Goal: Obtain resource: Download file/media

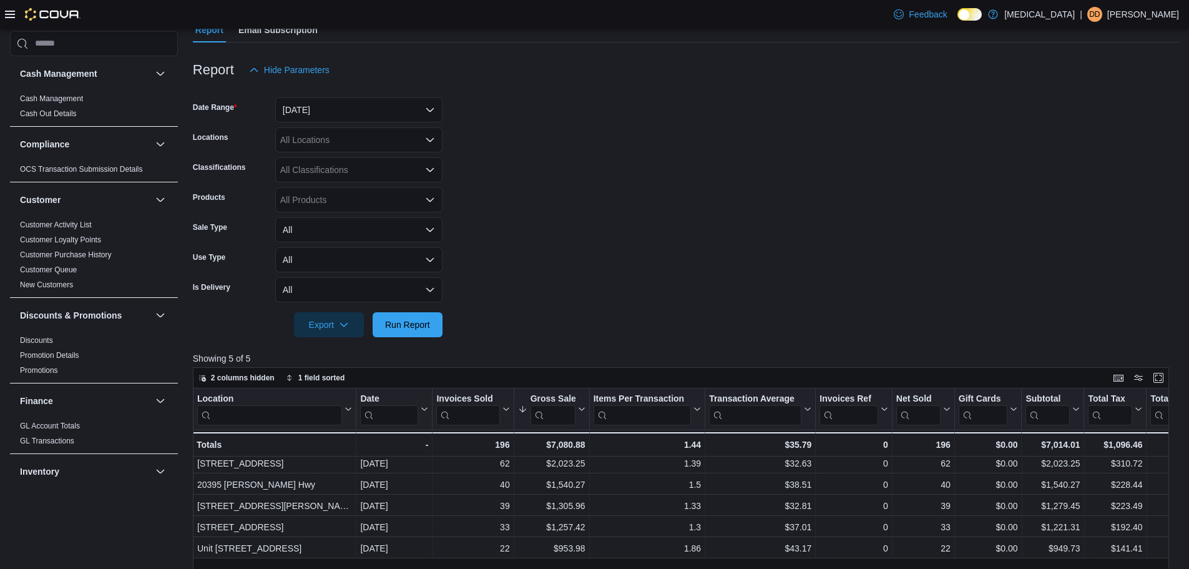
scroll to position [624, 0]
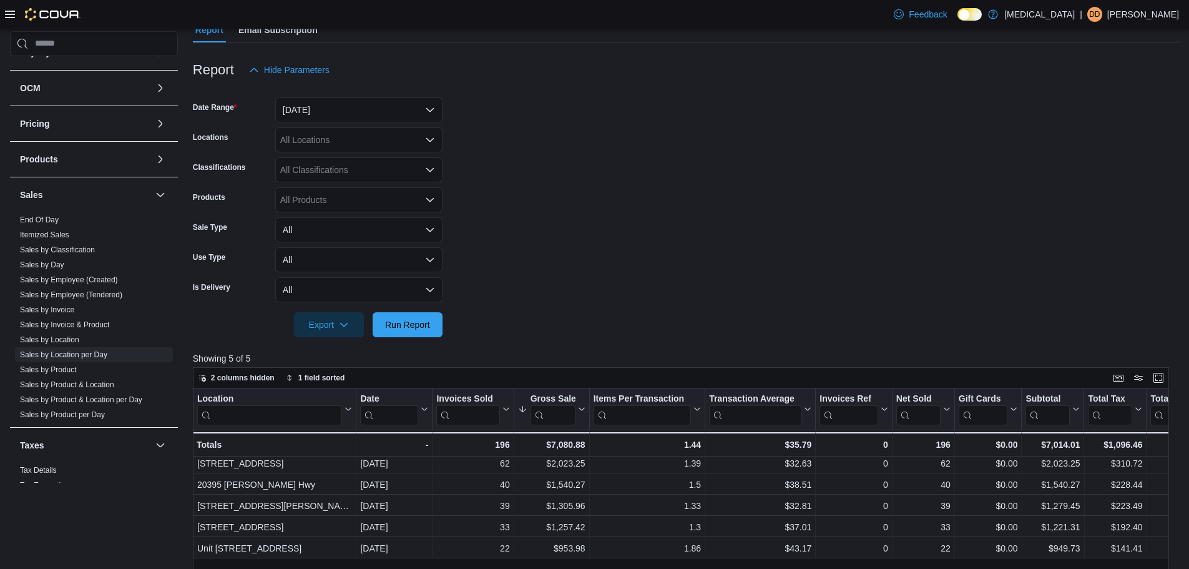
click at [308, 140] on div "All Locations" at bounding box center [358, 139] width 167 height 25
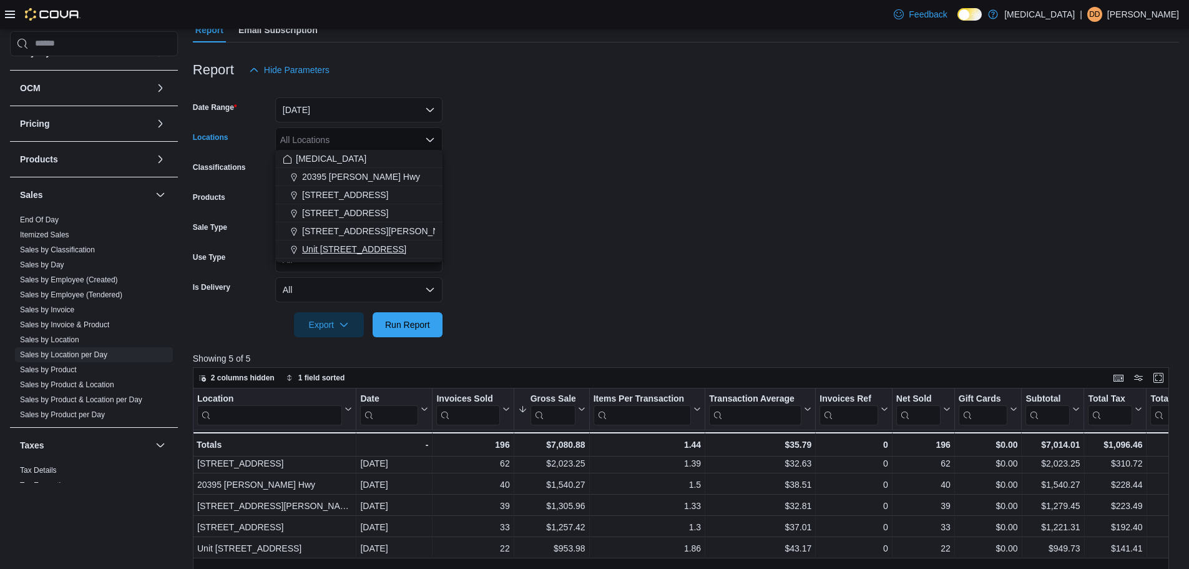
click at [313, 251] on span "Unit [STREET_ADDRESS]" at bounding box center [354, 249] width 104 height 12
click at [692, 174] on form "Date Range [DATE] Locations Unit [STREET_ADDRESS] Combo box. Selected. [STREET_…" at bounding box center [686, 209] width 986 height 255
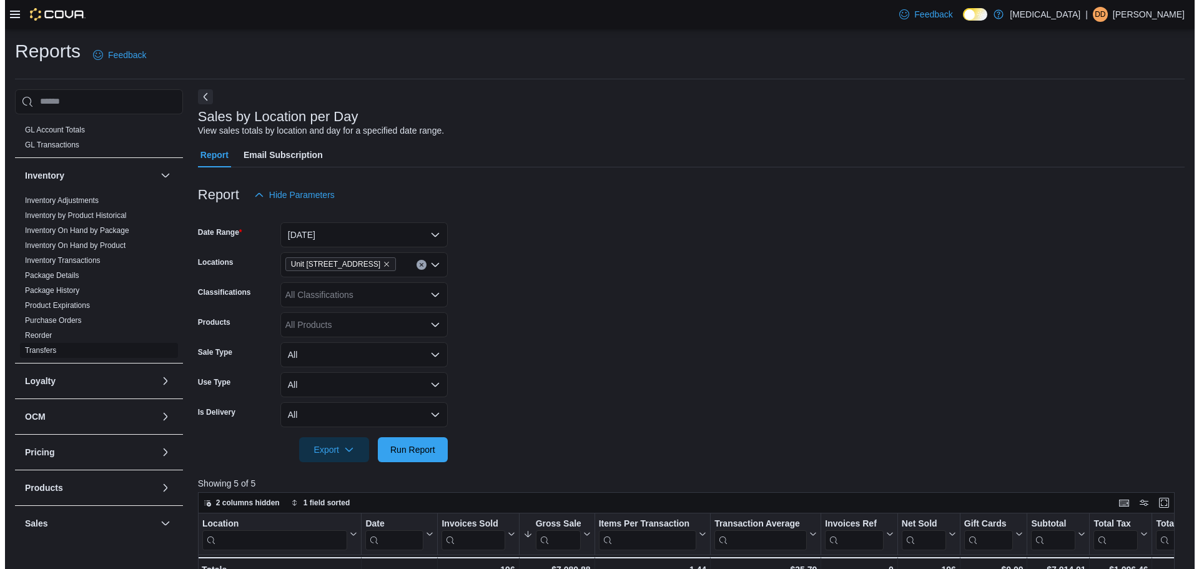
scroll to position [340, 0]
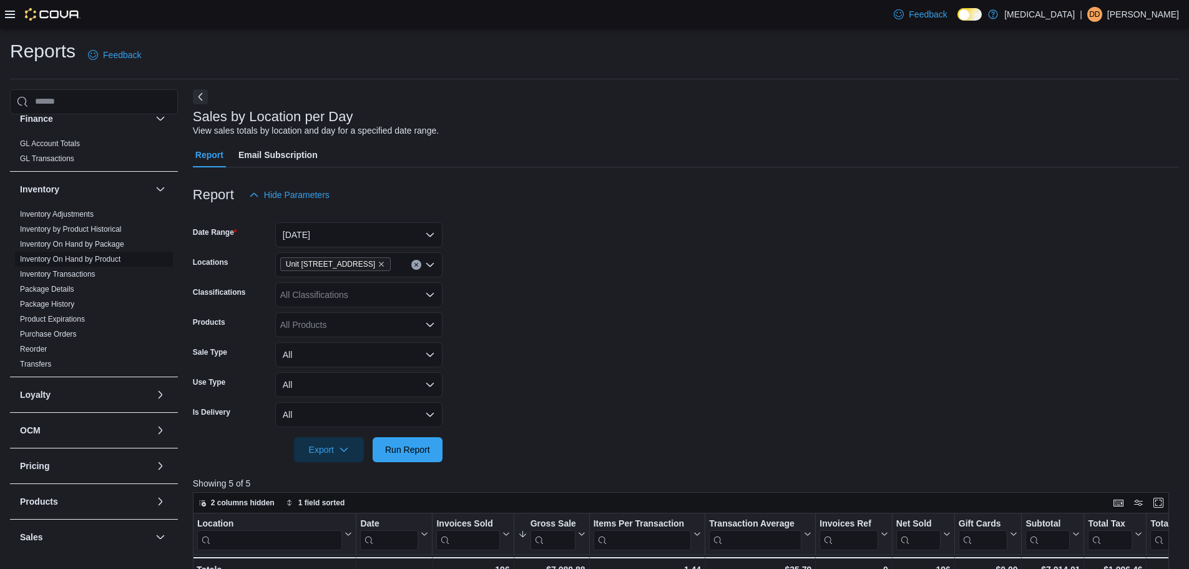
click at [99, 255] on link "Inventory On Hand by Product" at bounding box center [70, 259] width 101 height 9
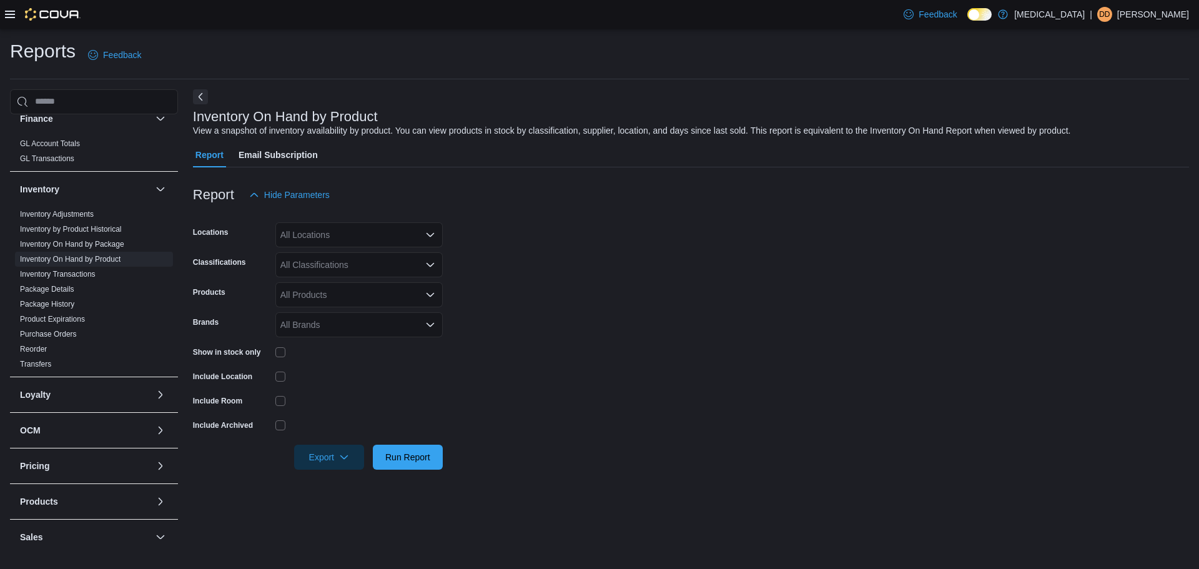
click at [332, 225] on div "All Locations" at bounding box center [358, 234] width 167 height 25
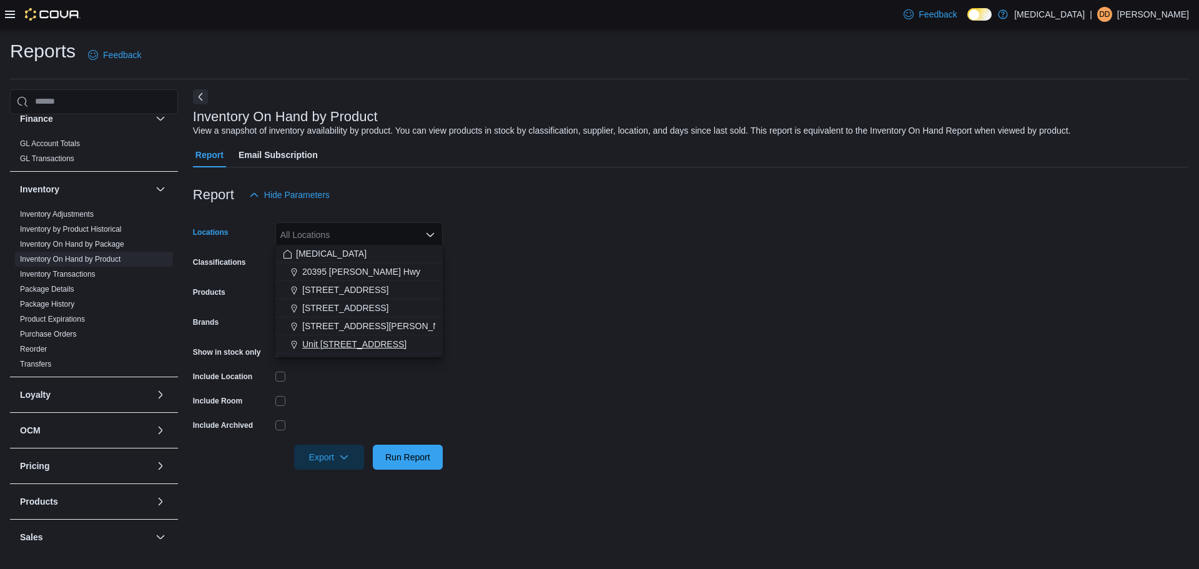
click at [386, 346] on span "Unit [STREET_ADDRESS]" at bounding box center [354, 344] width 104 height 12
click at [600, 346] on form "Locations Unit [STREET_ADDRESS] Combo box. Selected. [STREET_ADDRESS]. Press Ba…" at bounding box center [691, 338] width 996 height 262
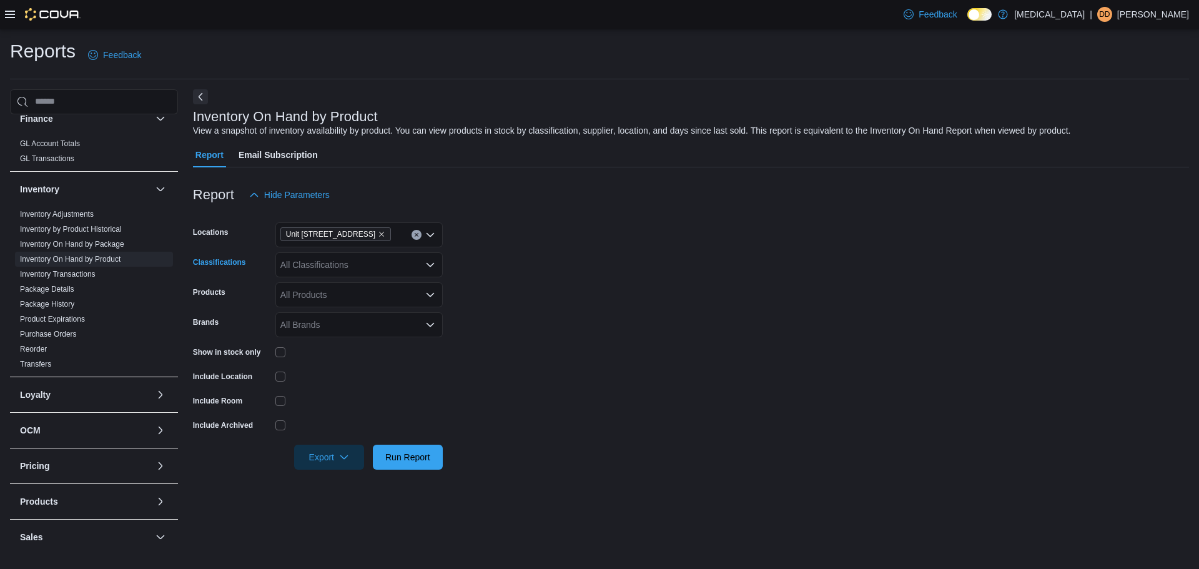
click at [323, 252] on div "All Classifications" at bounding box center [358, 264] width 167 height 25
click at [341, 309] on button "Flower" at bounding box center [358, 302] width 167 height 18
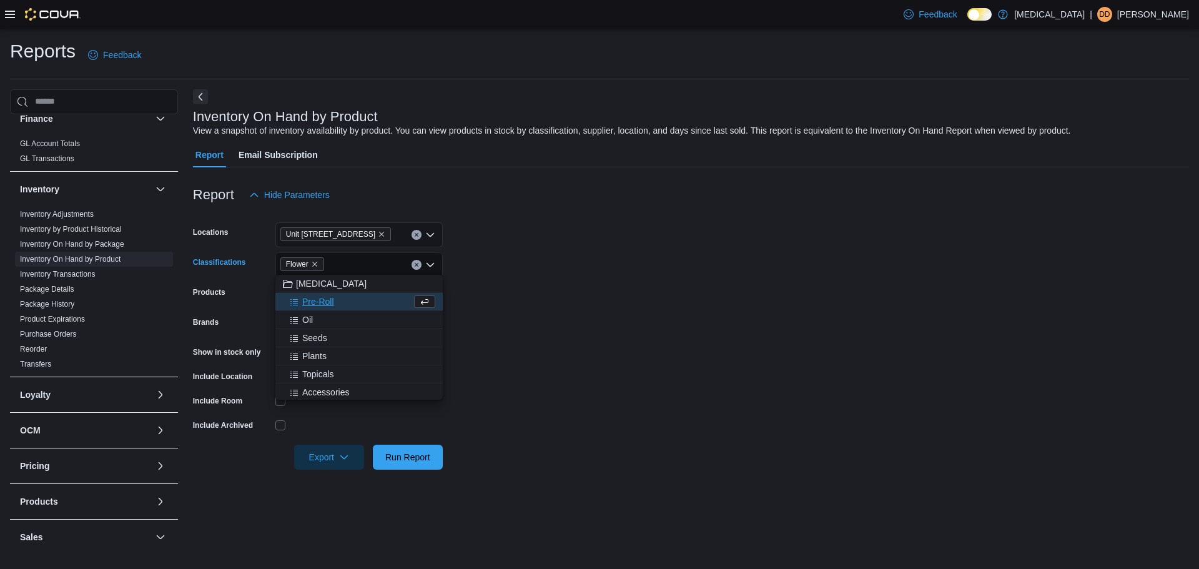
click at [341, 309] on button "Pre-Roll" at bounding box center [358, 302] width 167 height 18
click at [341, 310] on button "Oil" at bounding box center [358, 302] width 167 height 18
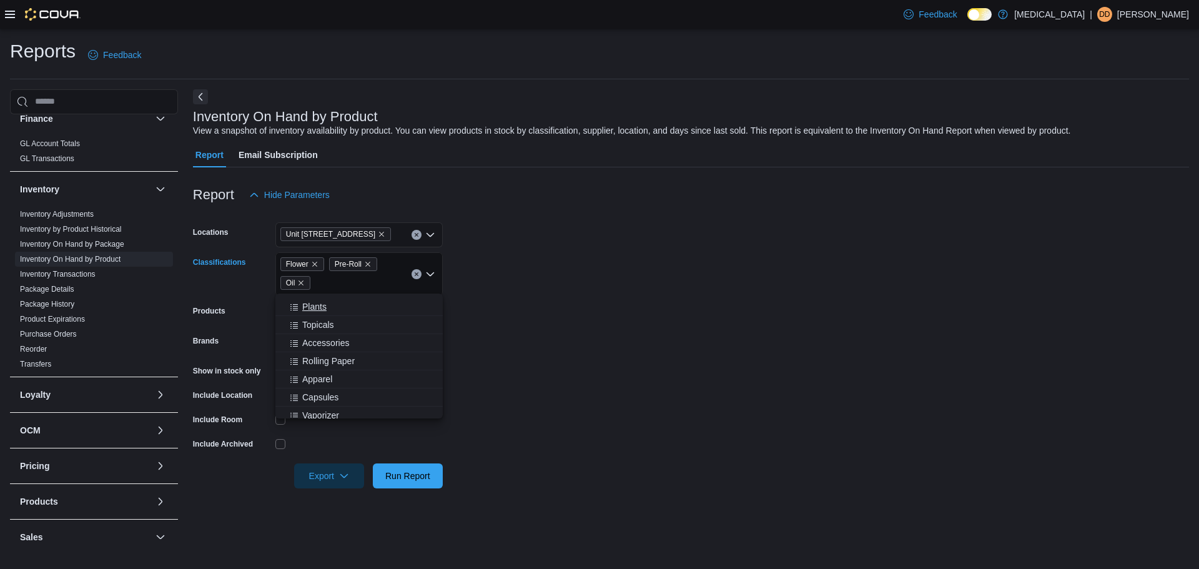
scroll to position [62, 0]
click at [326, 302] on button "Topicals" at bounding box center [358, 294] width 167 height 18
click at [334, 353] on span "Capsules" at bounding box center [320, 356] width 36 height 12
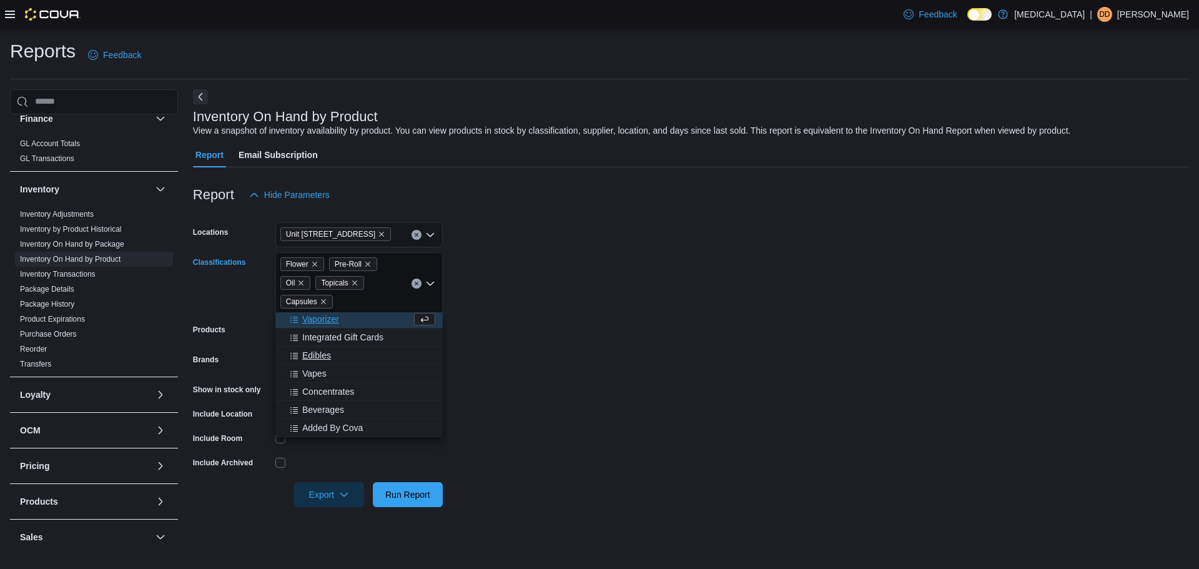
click at [323, 357] on span "Edibles" at bounding box center [316, 355] width 29 height 12
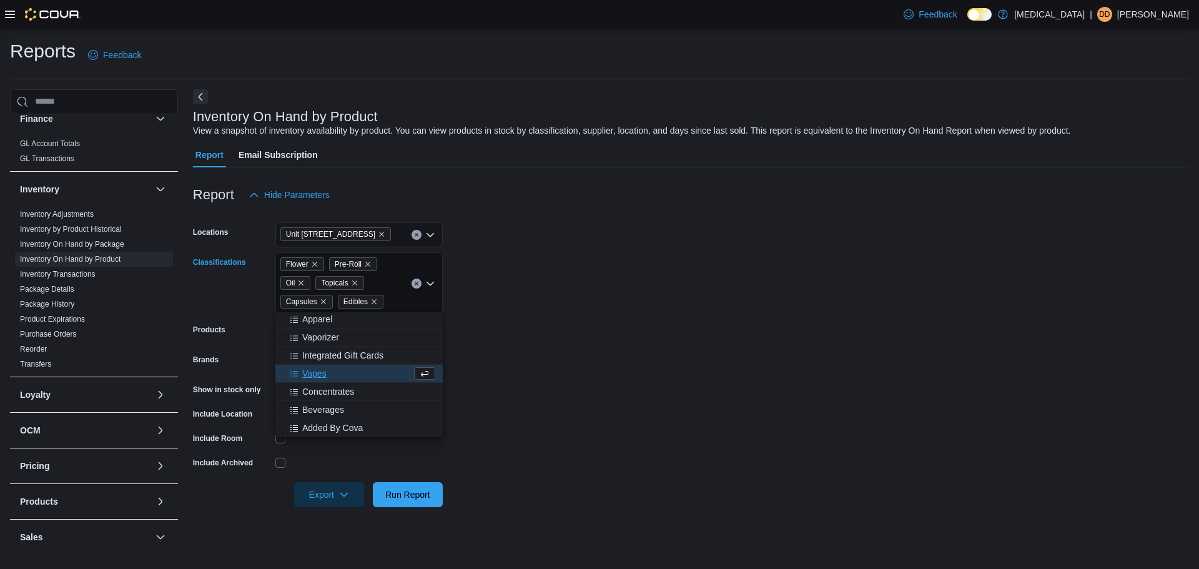
click at [326, 377] on div "Vapes" at bounding box center [347, 373] width 129 height 12
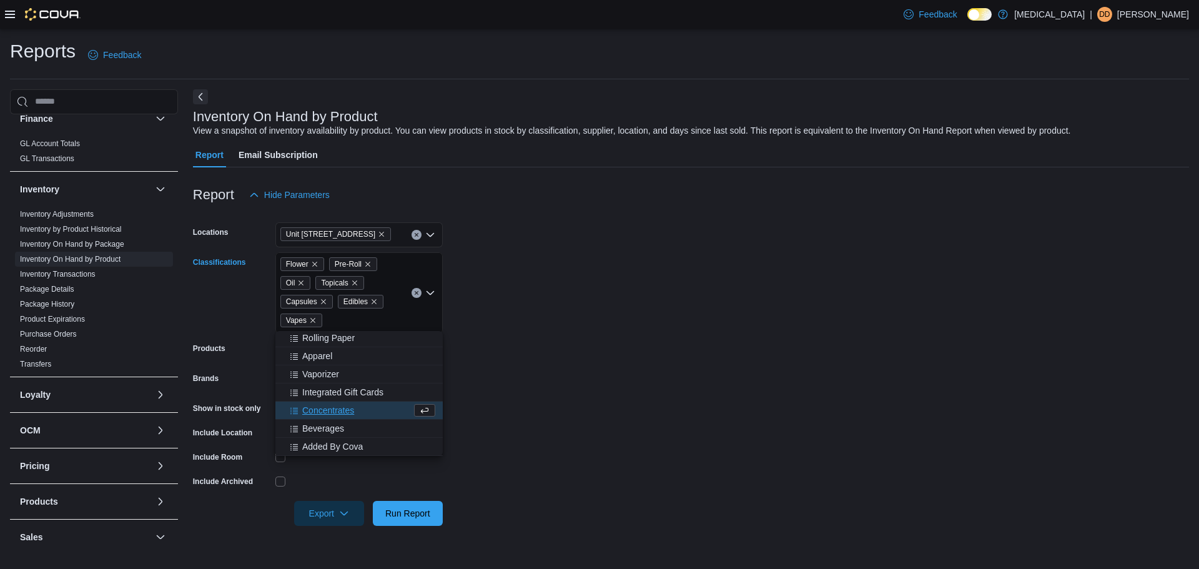
click at [332, 413] on span "Concentrates" at bounding box center [328, 410] width 52 height 12
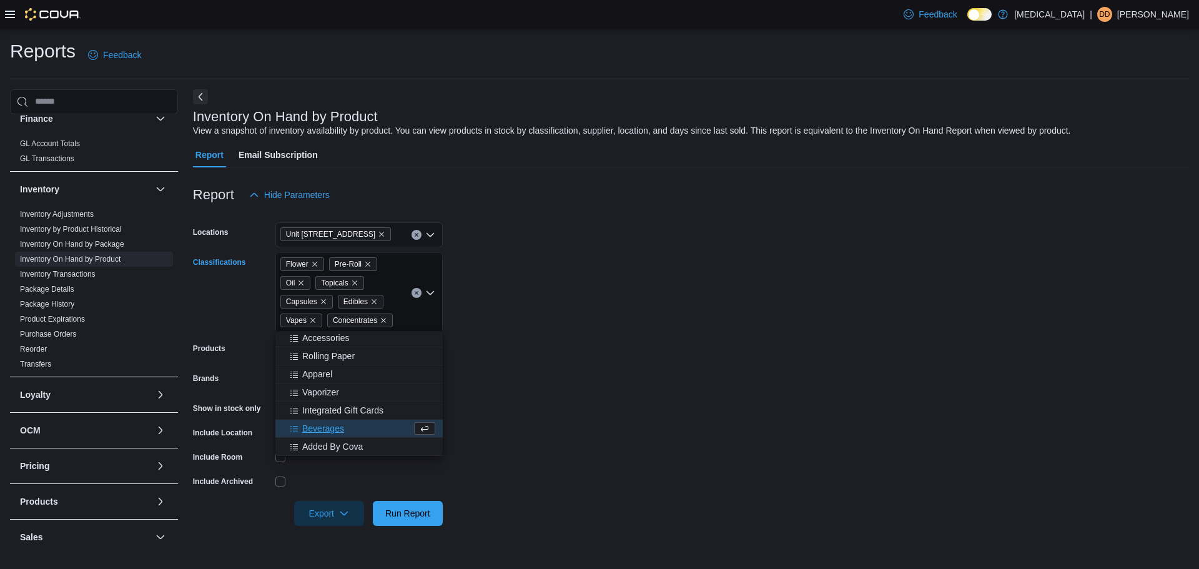
click at [330, 433] on span "Beverages" at bounding box center [323, 428] width 42 height 12
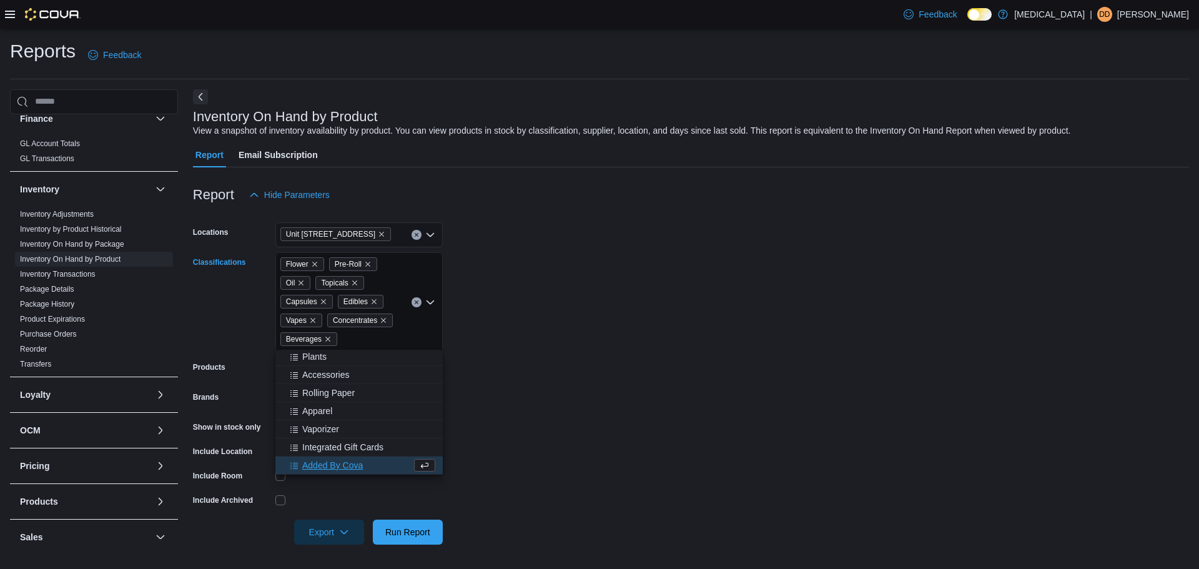
scroll to position [38, 0]
drag, startPoint x: 675, startPoint y: 393, endPoint x: 628, endPoint y: 405, distance: 48.3
click at [675, 393] on form "Locations Unit [STREET_ADDRESS] Classifications Flower Pre-Roll Oil Topicals Ca…" at bounding box center [691, 375] width 996 height 337
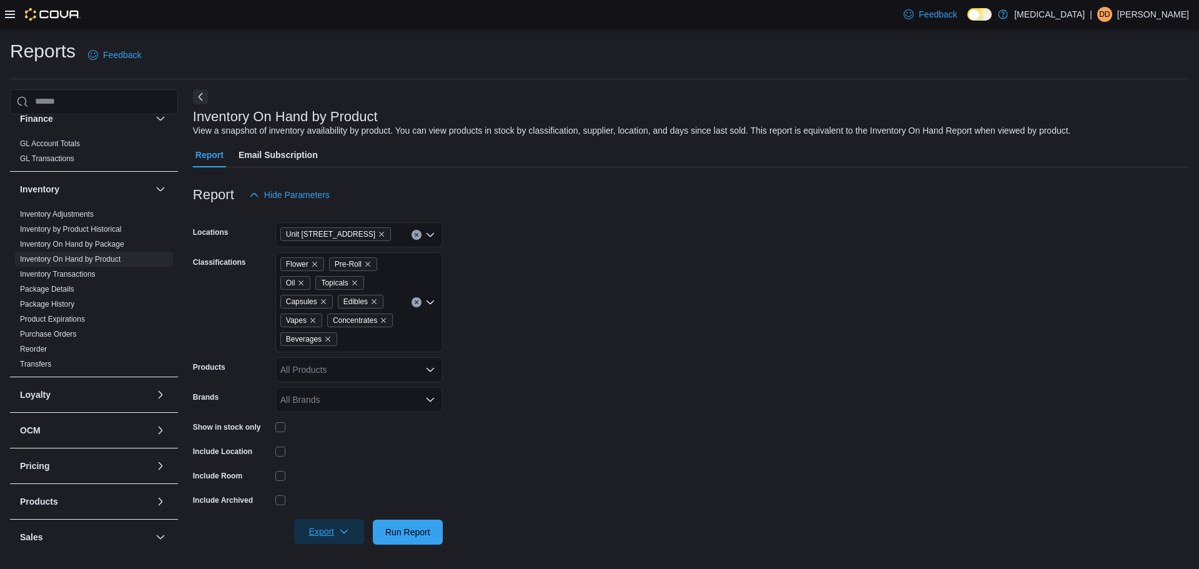
click at [316, 527] on span "Export" at bounding box center [329, 531] width 55 height 25
click at [350, 458] on span "Export to Excel" at bounding box center [333, 456] width 56 height 10
click at [96, 242] on link "Inventory On Hand by Package" at bounding box center [72, 244] width 104 height 9
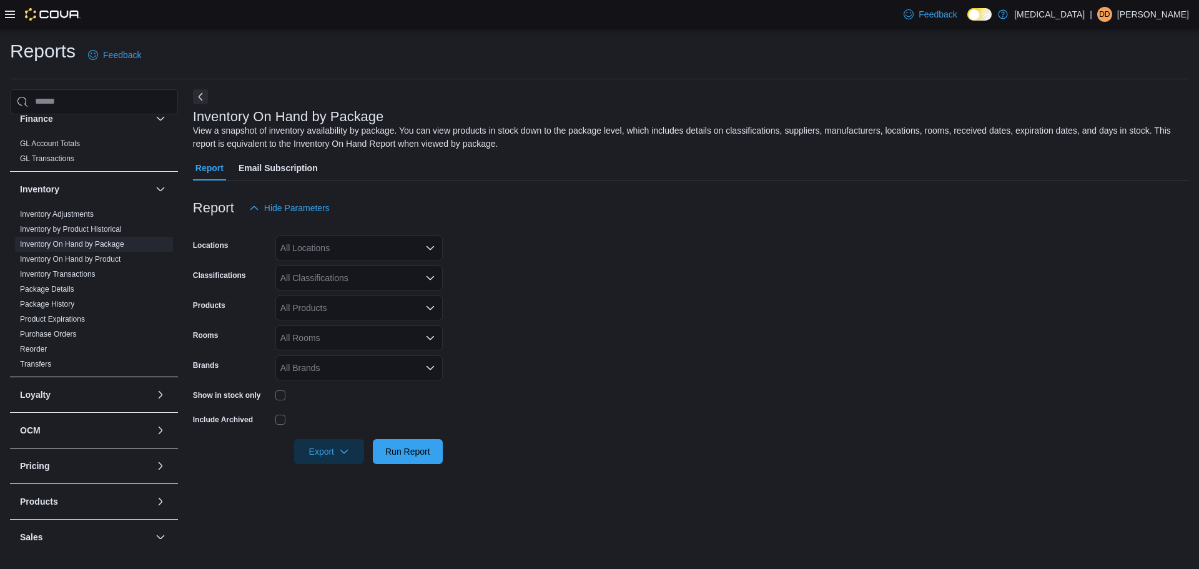
click at [313, 242] on div "All Locations" at bounding box center [358, 247] width 167 height 25
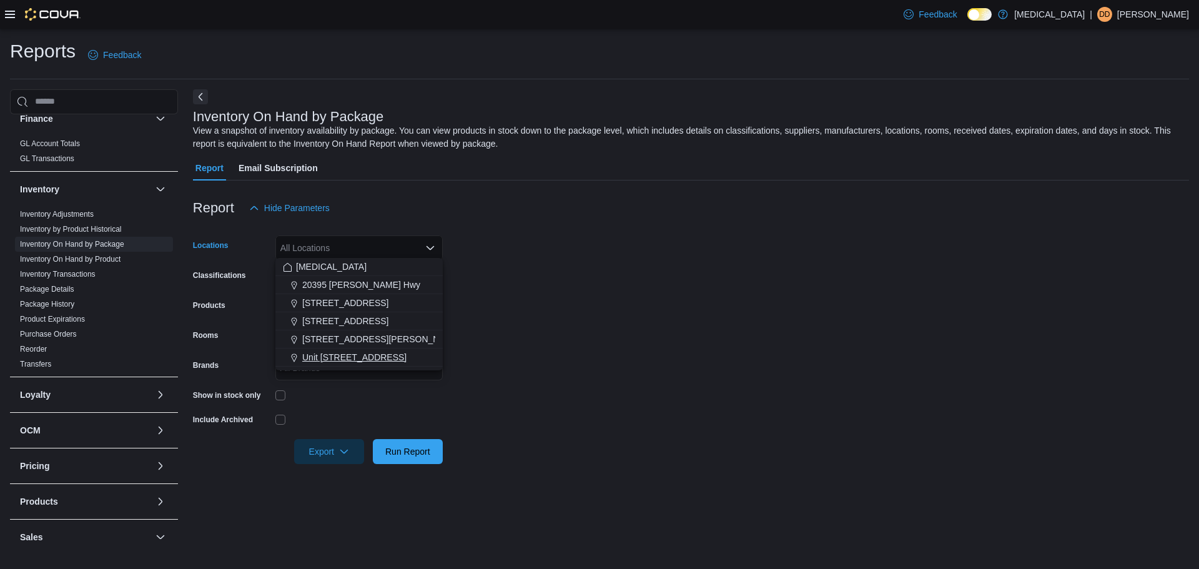
click at [336, 356] on span "Unit [STREET_ADDRESS]" at bounding box center [354, 357] width 104 height 12
click at [624, 370] on form "Locations Unit [STREET_ADDRESS] Combo box. Selected. [STREET_ADDRESS]. Press Ba…" at bounding box center [691, 341] width 996 height 243
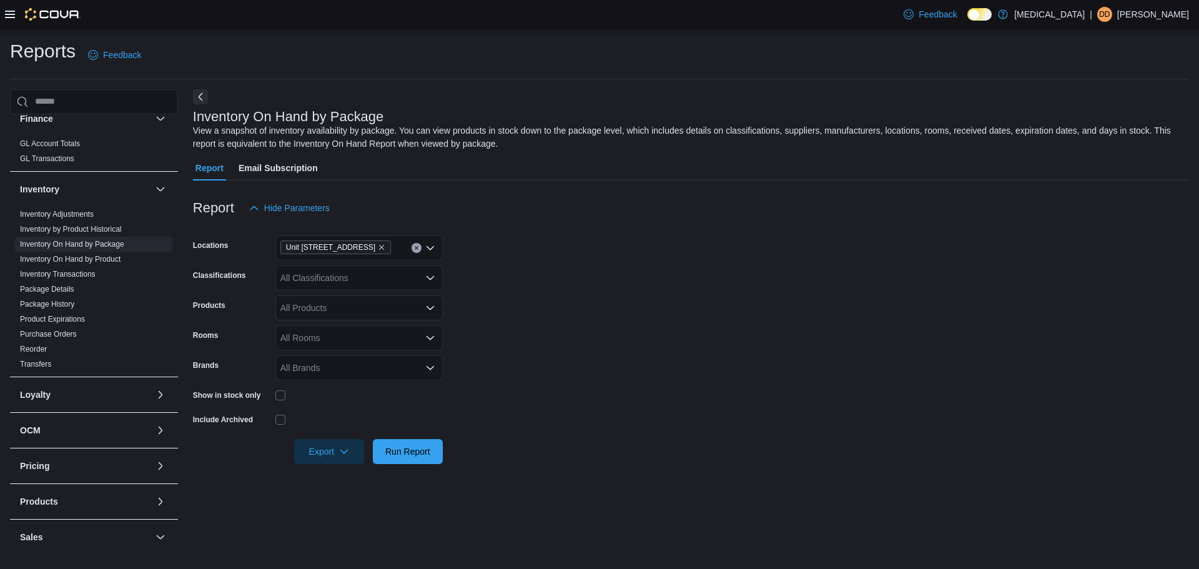
click at [295, 281] on div "All Classifications" at bounding box center [358, 277] width 167 height 25
click at [335, 320] on div "Flower" at bounding box center [359, 314] width 152 height 12
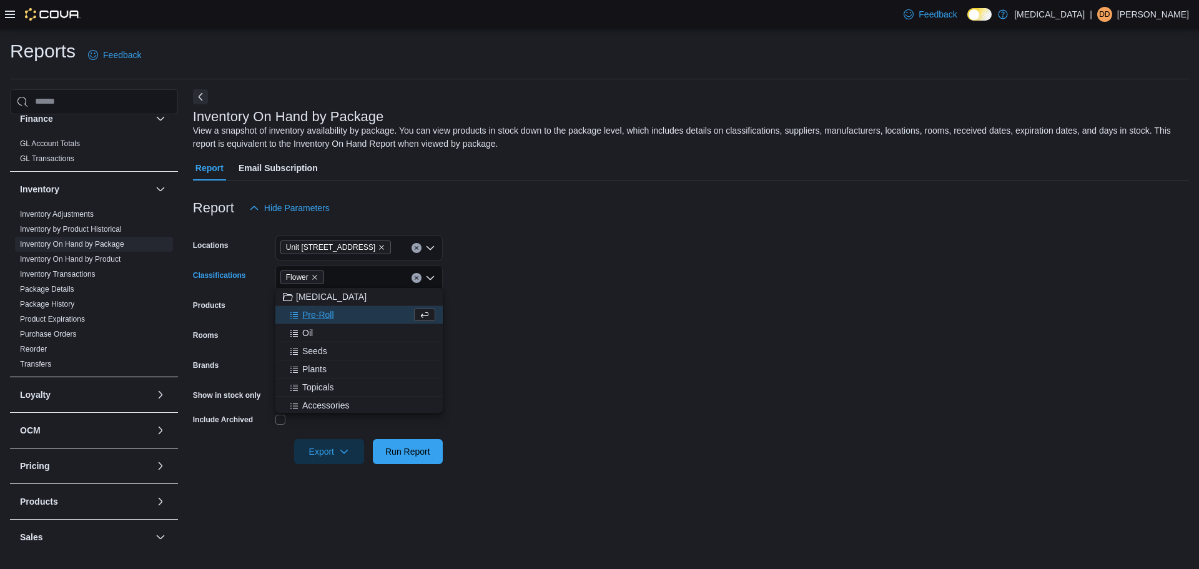
click at [335, 320] on div "Pre-Roll" at bounding box center [347, 314] width 129 height 12
click at [320, 317] on div "Oil" at bounding box center [347, 314] width 129 height 12
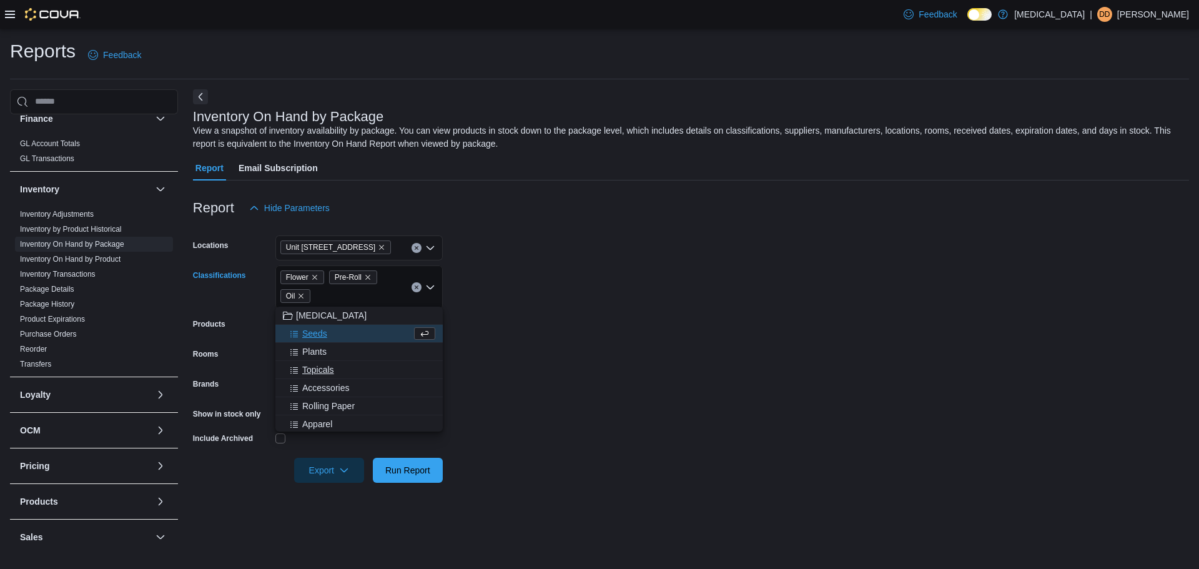
click at [325, 370] on span "Topicals" at bounding box center [318, 369] width 32 height 12
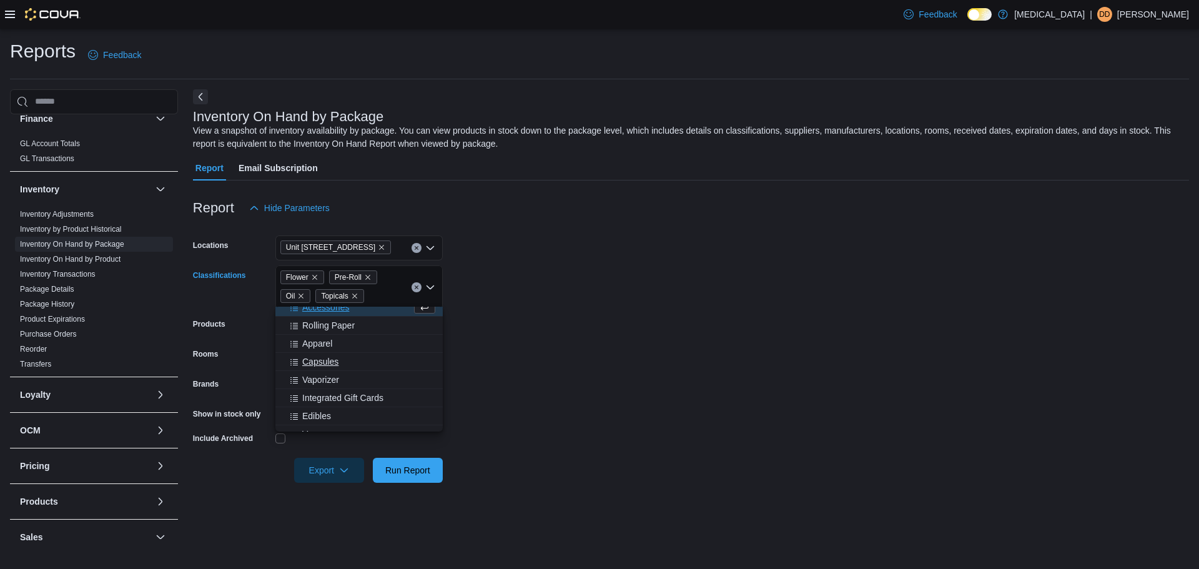
click at [329, 362] on span "Capsules" at bounding box center [320, 361] width 36 height 12
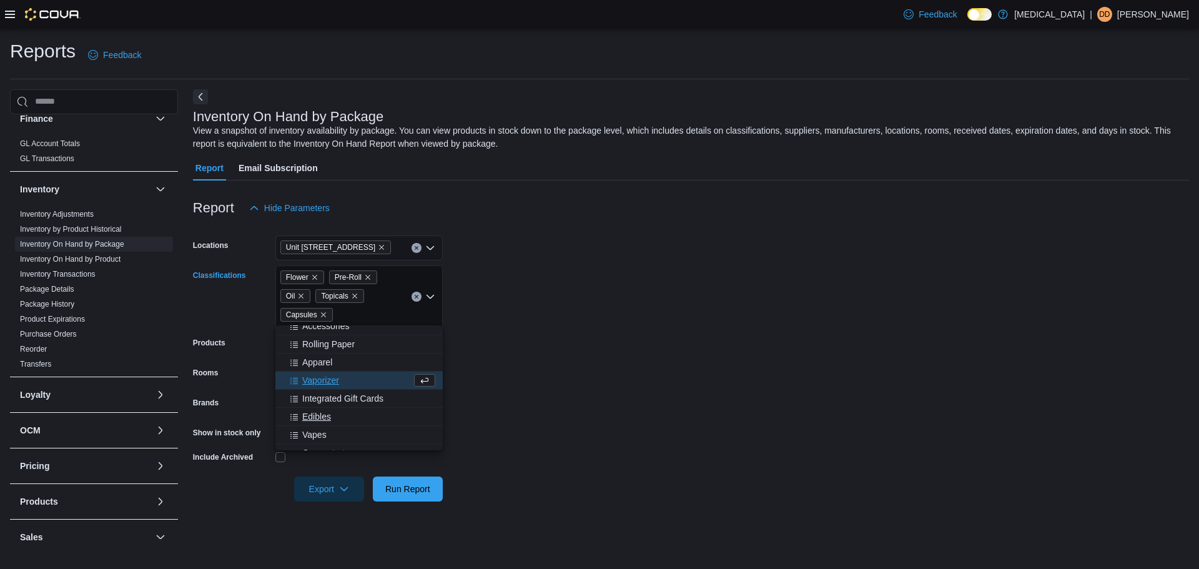
click at [323, 418] on span "Edibles" at bounding box center [316, 416] width 29 height 12
click at [326, 418] on div "Vapes" at bounding box center [347, 416] width 129 height 12
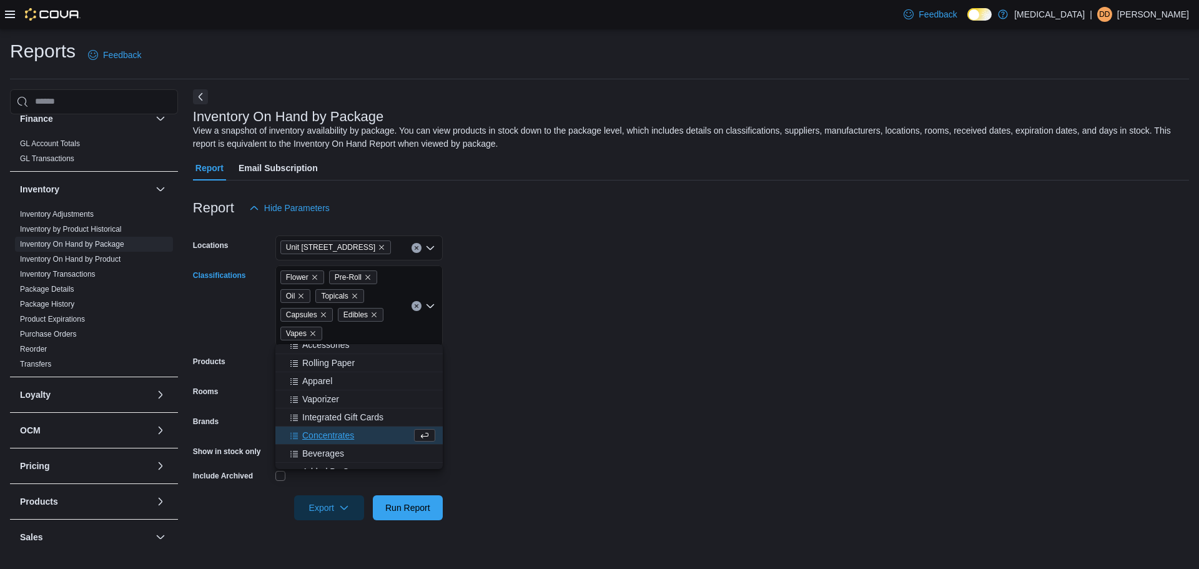
click at [326, 434] on span "Concentrates" at bounding box center [328, 435] width 52 height 12
click at [320, 448] on button "Beverages" at bounding box center [358, 442] width 167 height 18
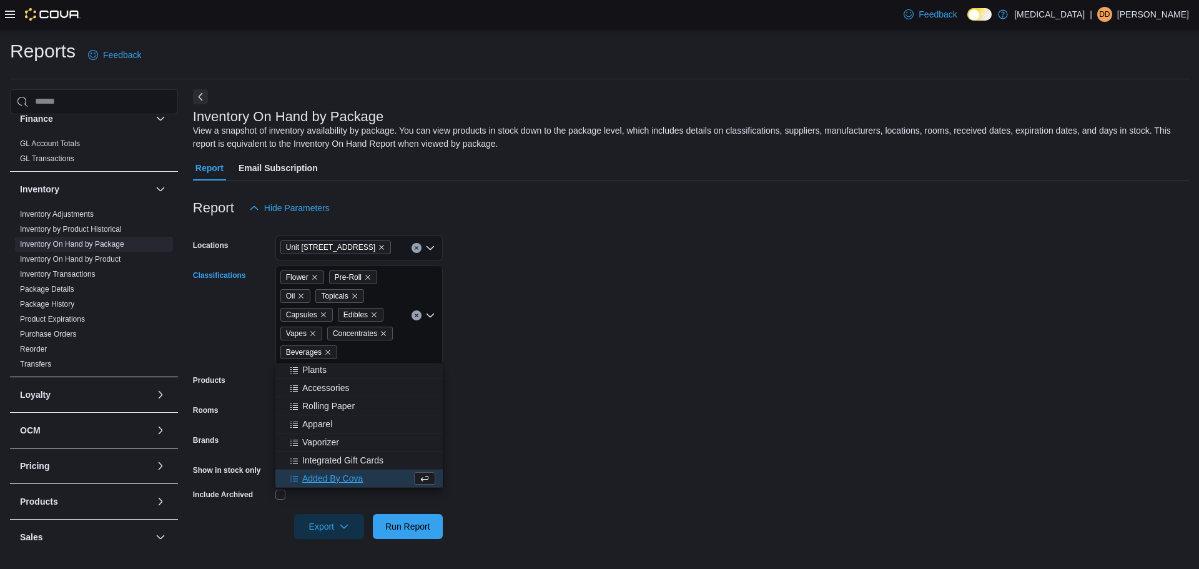
drag, startPoint x: 660, startPoint y: 438, endPoint x: 519, endPoint y: 459, distance: 142.8
click at [655, 437] on form "Locations Unit [STREET_ADDRESS] Classifications Flower Pre-Roll Oil Topicals Ca…" at bounding box center [691, 379] width 996 height 318
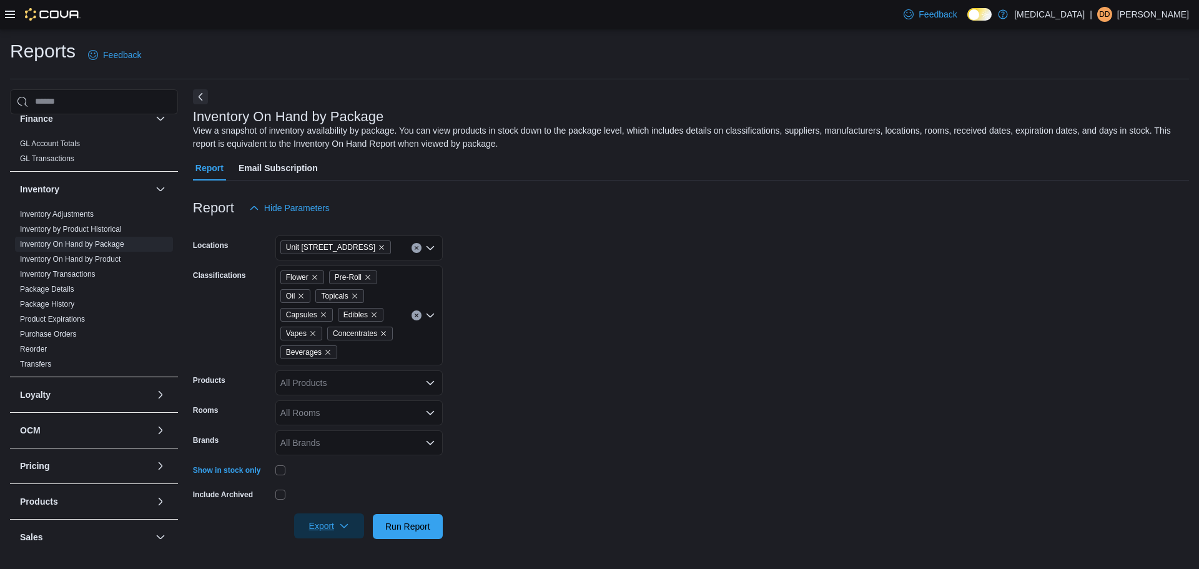
click at [326, 535] on span "Export" at bounding box center [329, 525] width 55 height 25
click at [344, 453] on span "Export to Excel" at bounding box center [333, 451] width 56 height 10
